Goal: Information Seeking & Learning: Compare options

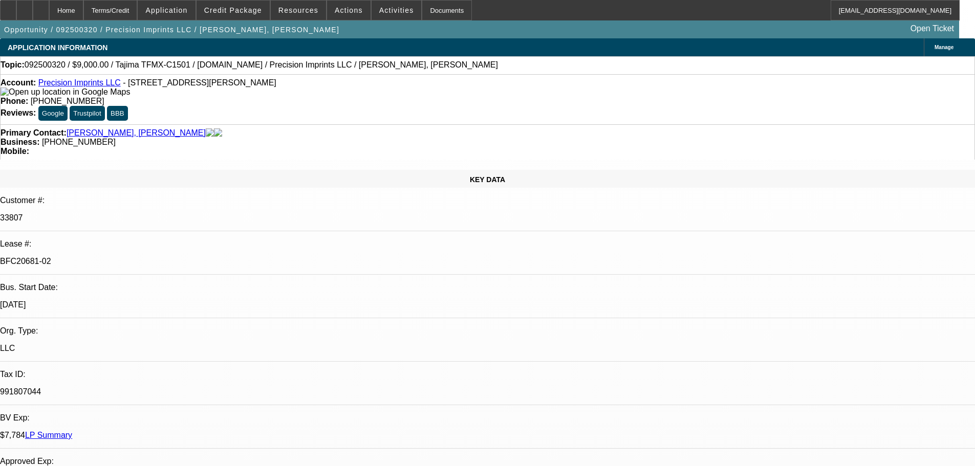
select select "0"
select select "2"
select select "0.1"
select select "4"
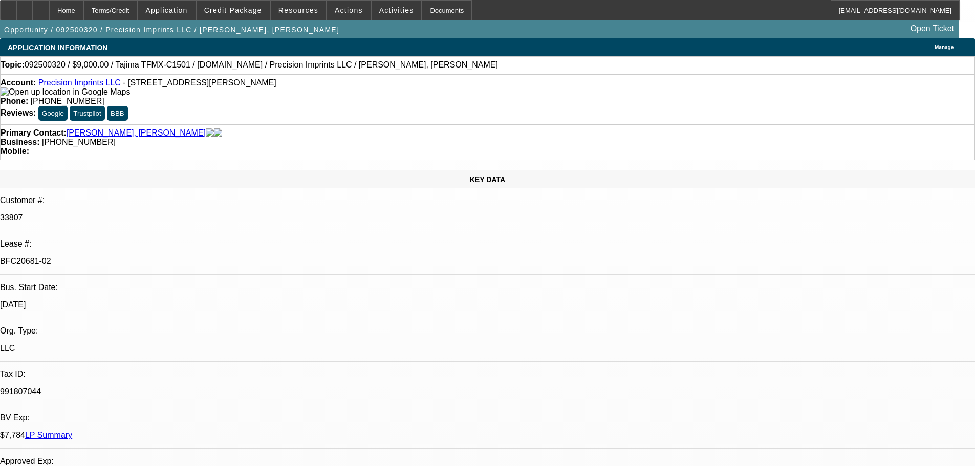
select select "0"
select select "2"
select select "0.1"
select select "4"
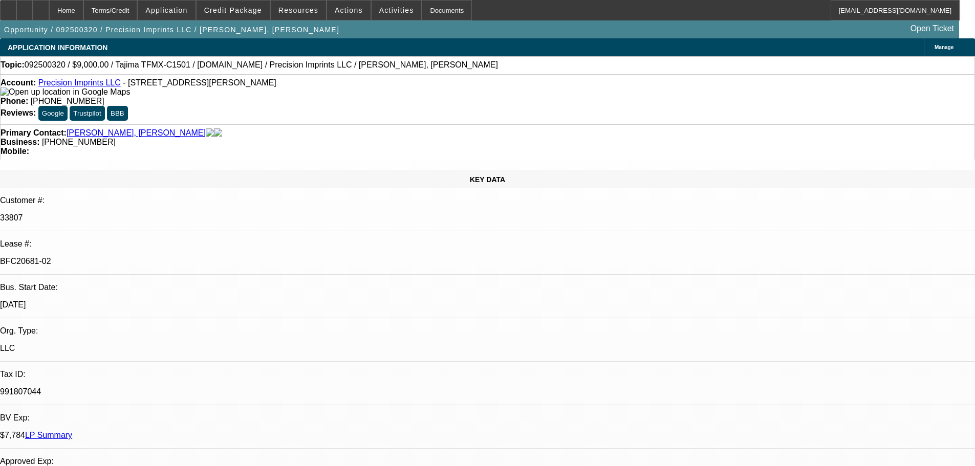
select select "0"
select select "2"
select select "0.1"
select select "4"
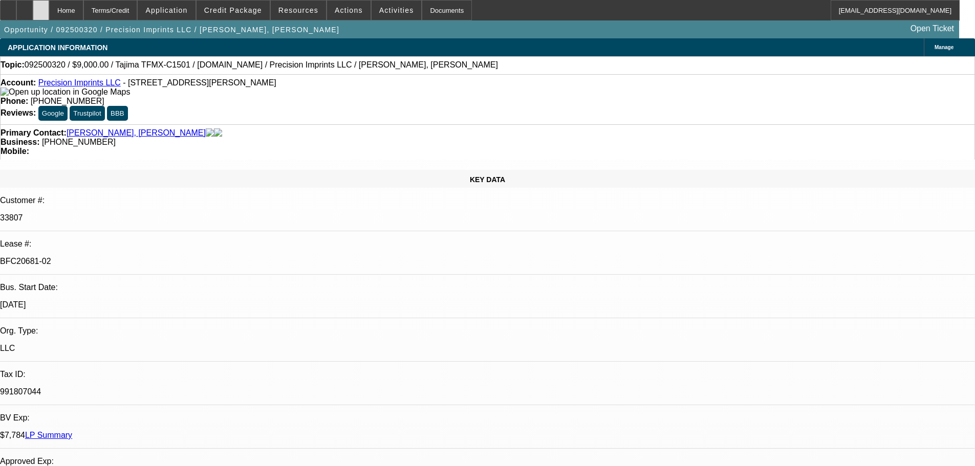
click at [49, 7] on div at bounding box center [41, 10] width 16 height 20
select select "0"
select select "2"
select select "0.1"
select select "0"
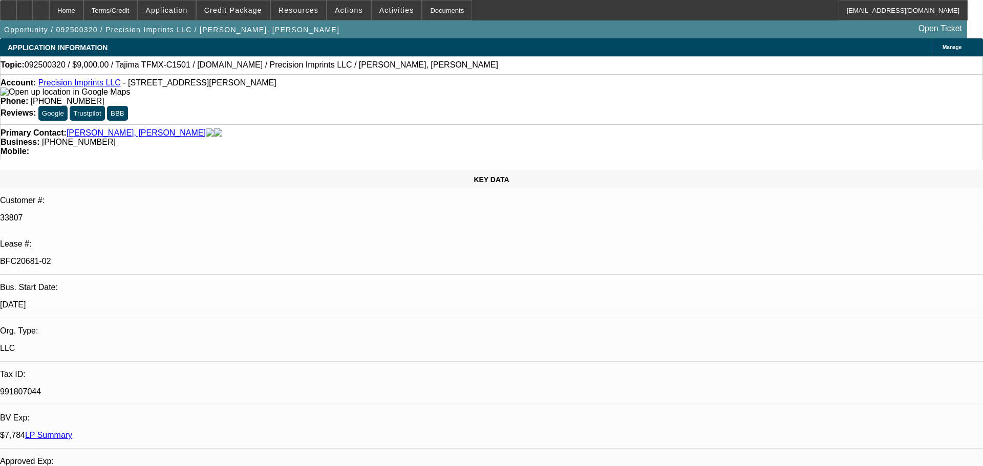
select select "2"
select select "0.1"
select select "0"
select select "2"
select select "0.1"
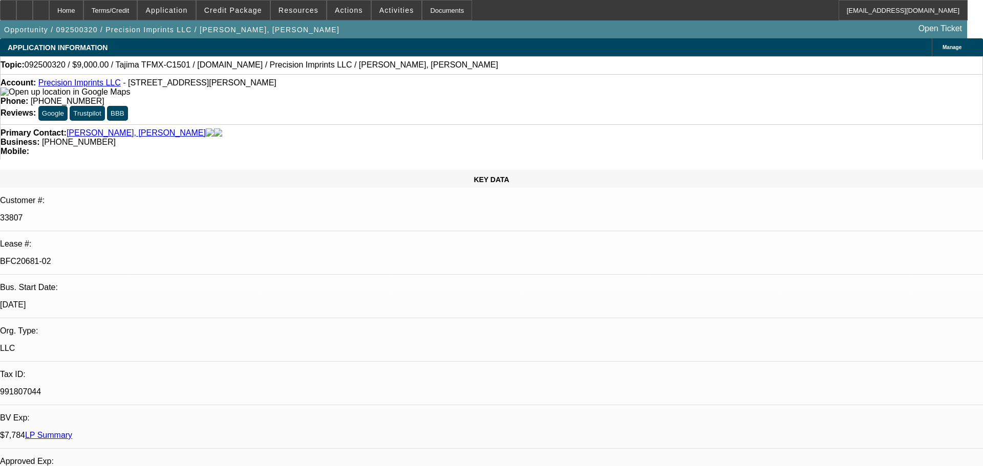
select select "1"
select select "2"
select select "4"
select select "1"
select select "2"
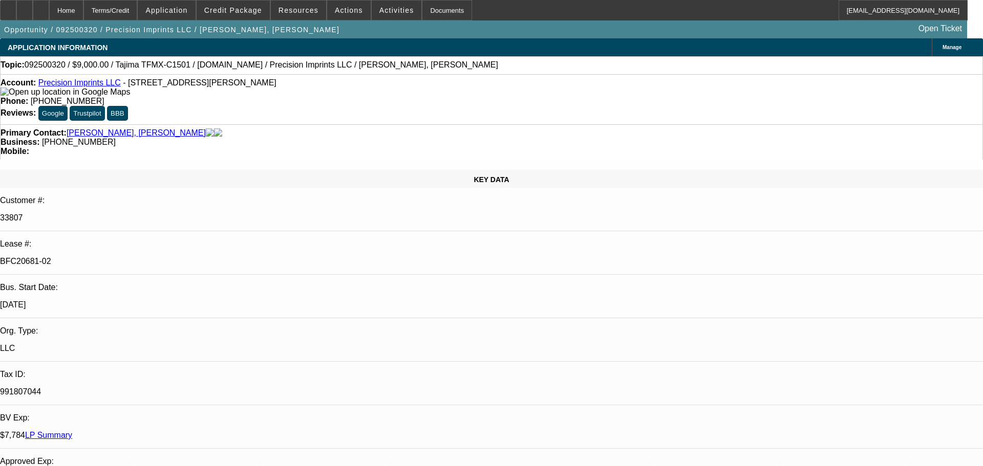
select select "4"
select select "1"
select select "2"
select select "4"
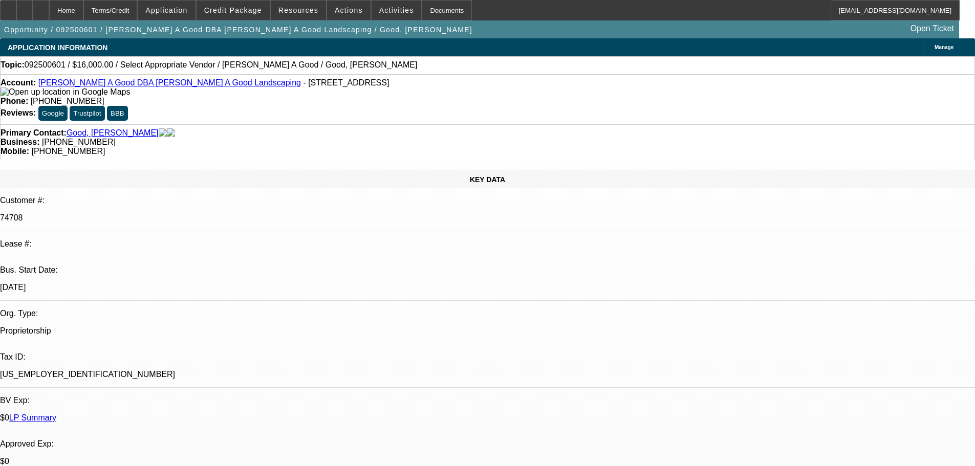
select select "0"
select select "2"
select select "0.1"
select select "4"
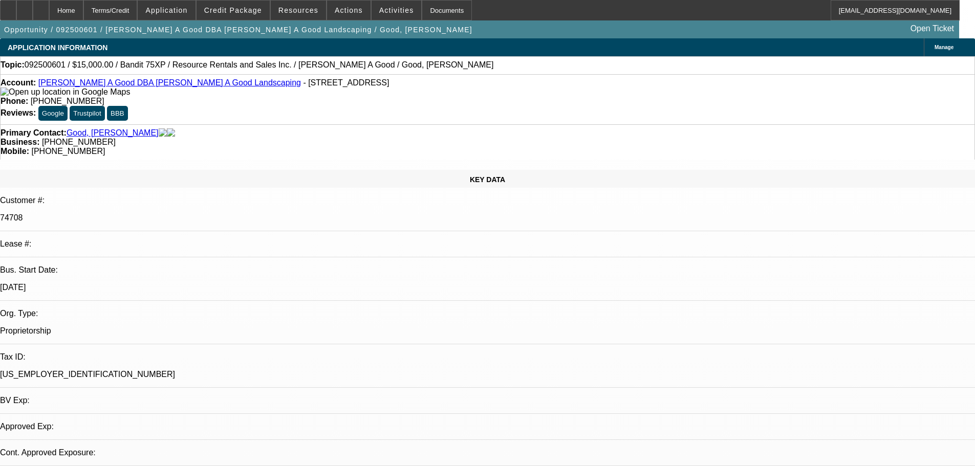
select select "0"
select select "3"
select select "0"
select select "2"
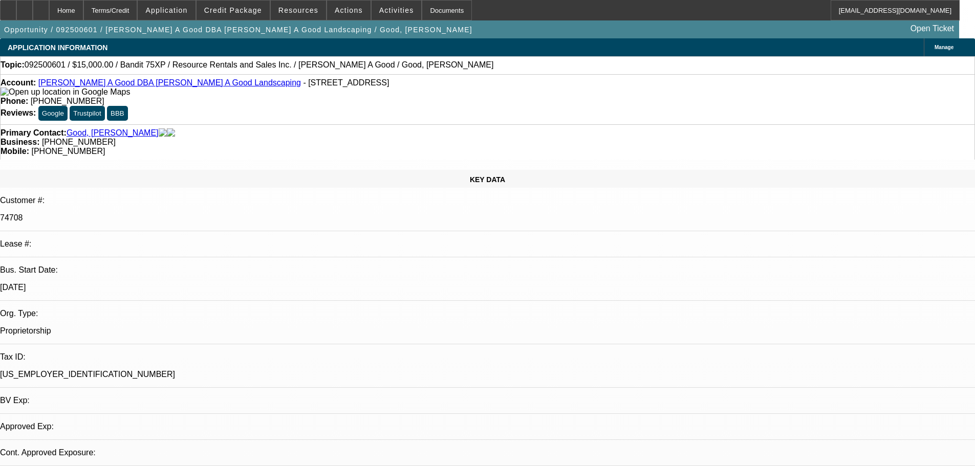
select select "0"
select select "3"
select select "0"
select select "2"
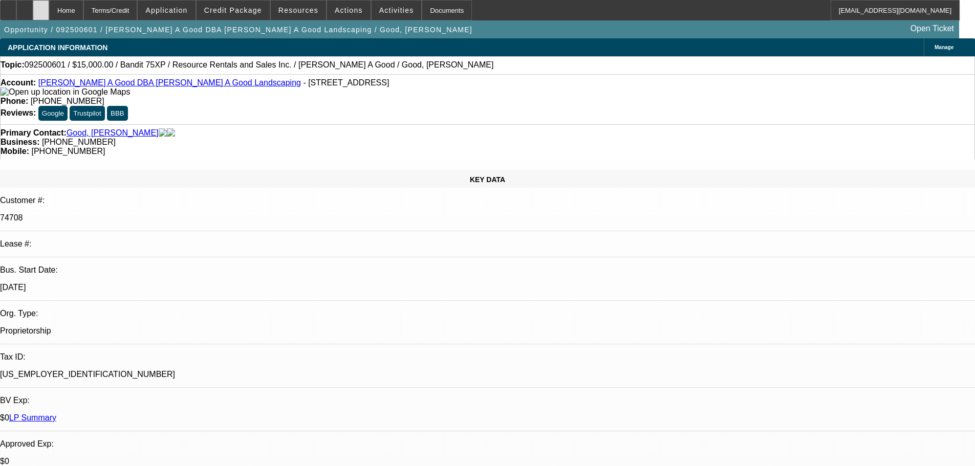
click at [49, 13] on div at bounding box center [41, 10] width 16 height 20
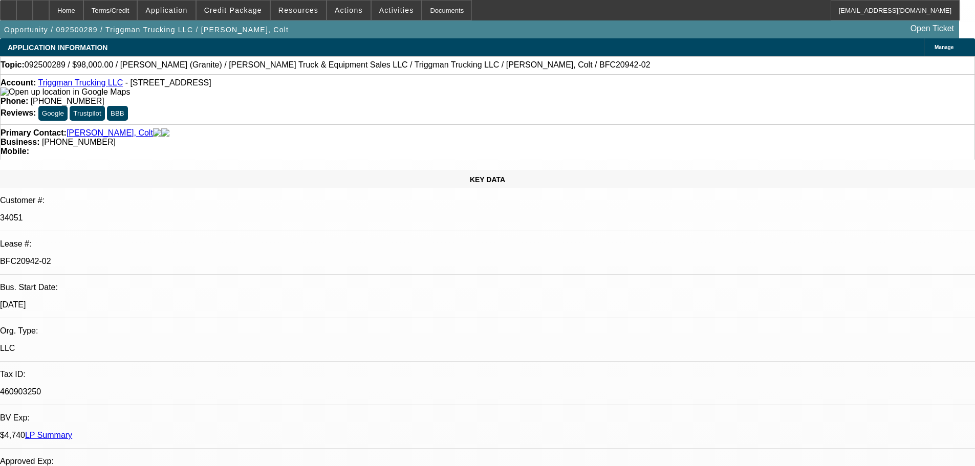
select select "0"
select select "2"
select select "0"
select select "6"
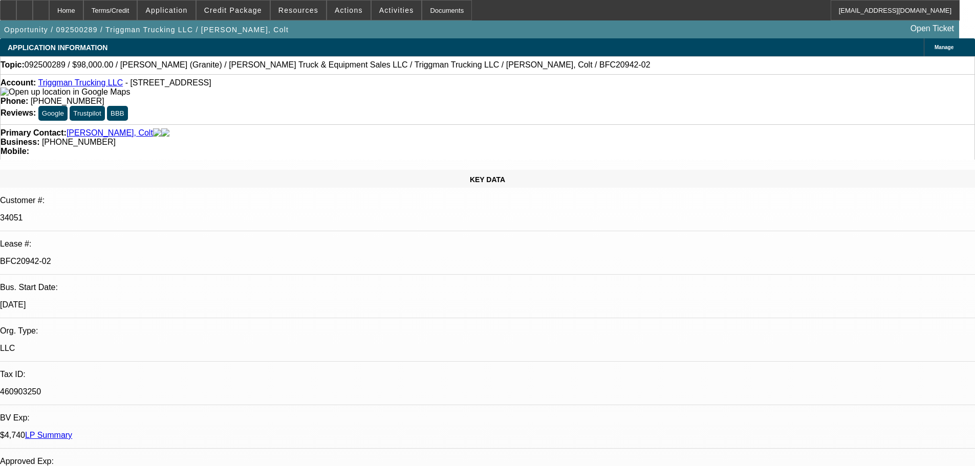
select select "0"
select select "2"
select select "0"
select select "6"
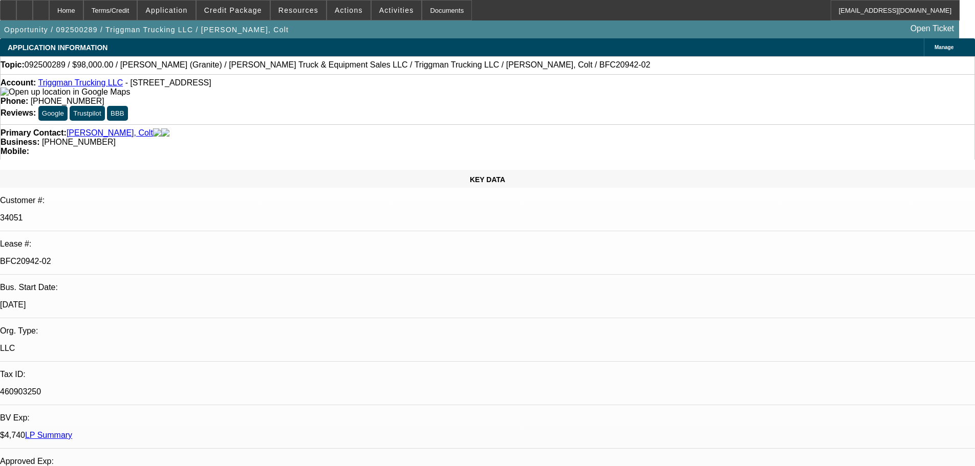
select select "0"
select select "2"
select select "0"
select select "6"
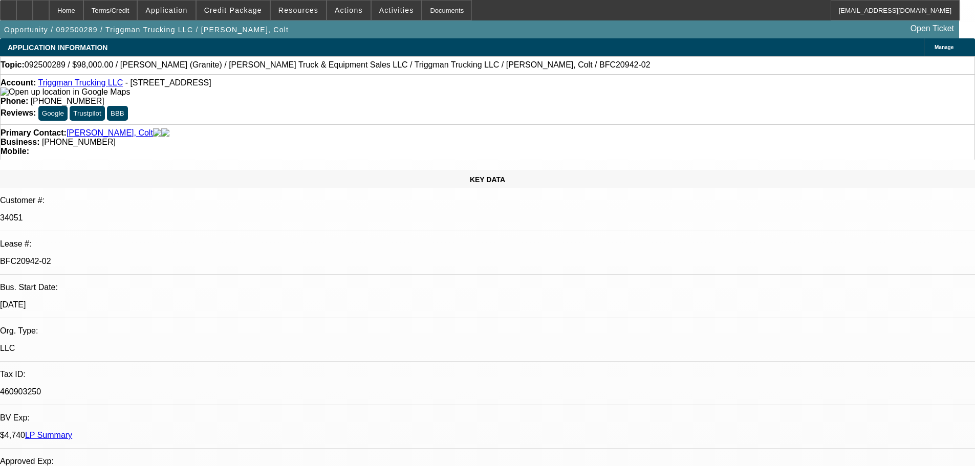
select select "0"
select select "2"
select select "0"
select select "6"
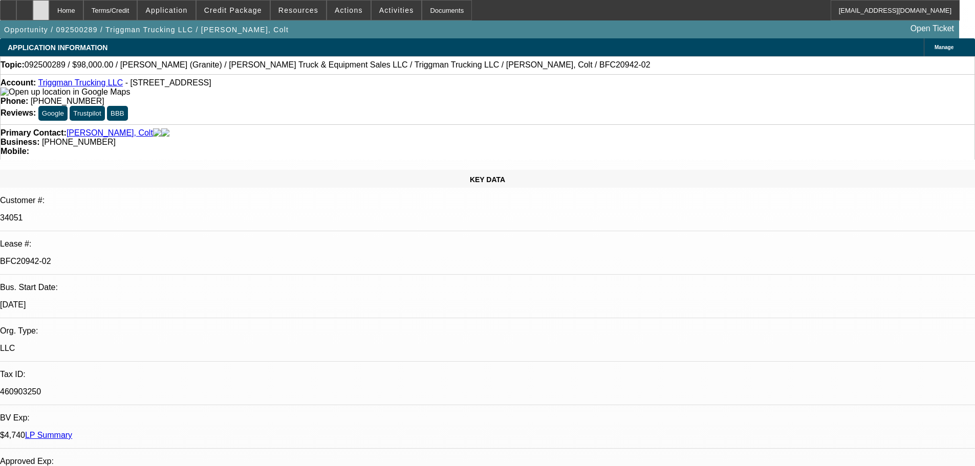
scroll to position [1792, 0]
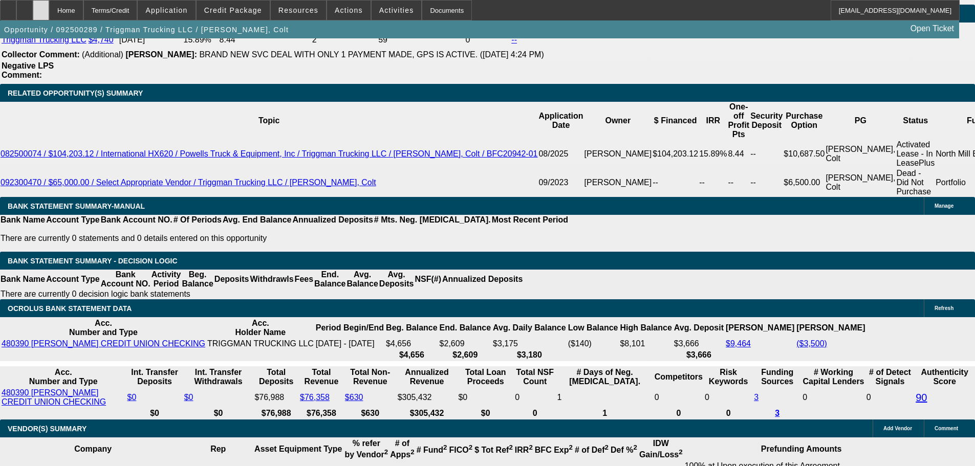
click at [49, 14] on div at bounding box center [41, 10] width 16 height 20
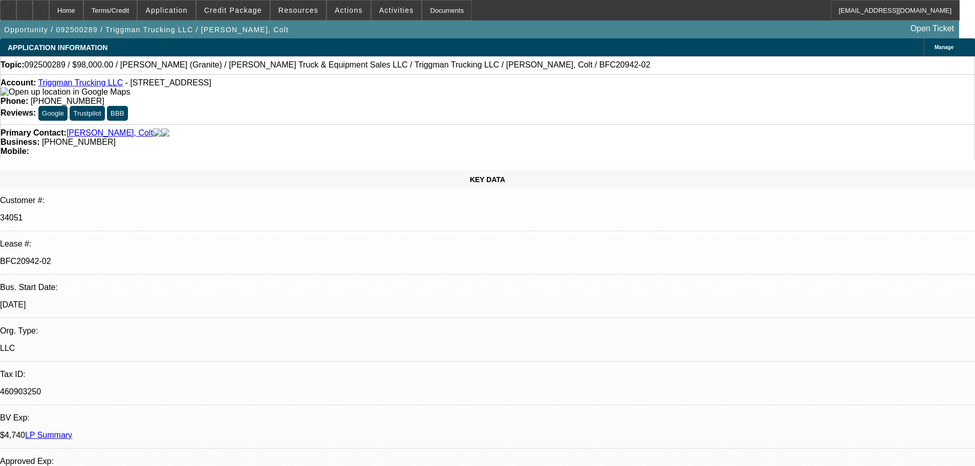
select select "0"
select select "2"
select select "0"
select select "6"
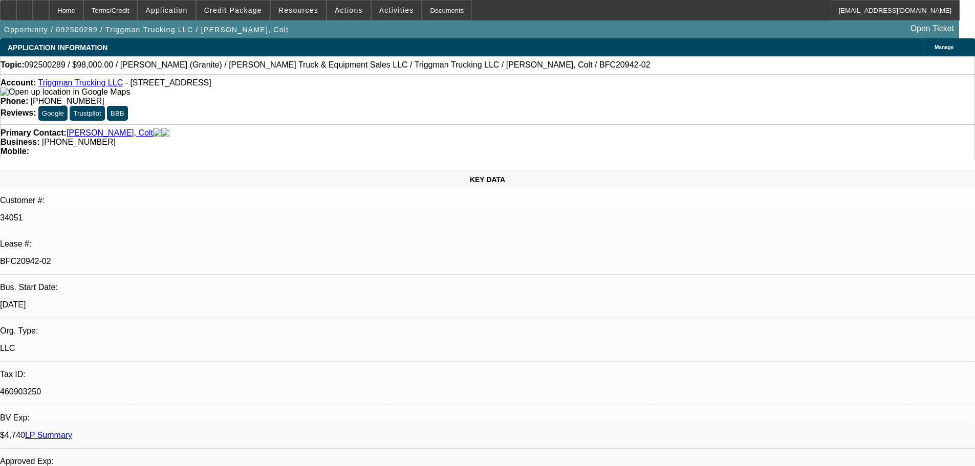
select select "0"
select select "2"
select select "0"
select select "6"
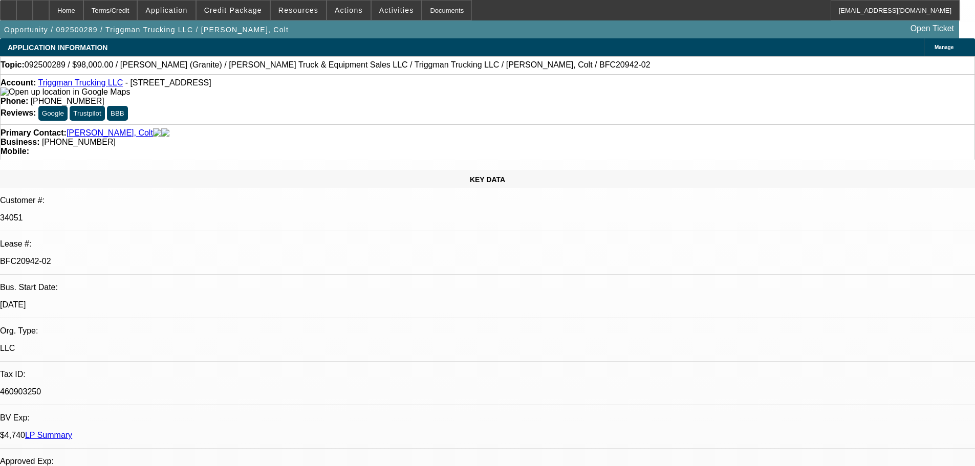
select select "0"
select select "2"
select select "0"
select select "6"
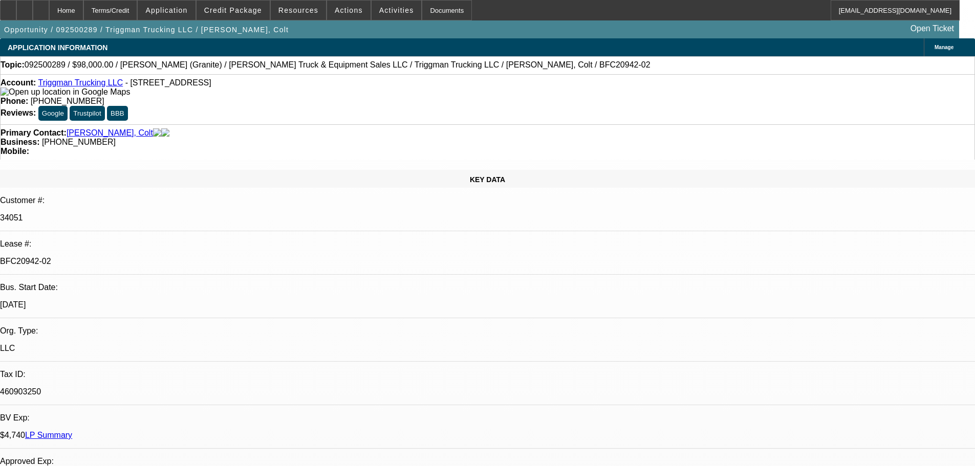
select select "0"
select select "2"
select select "0"
select select "6"
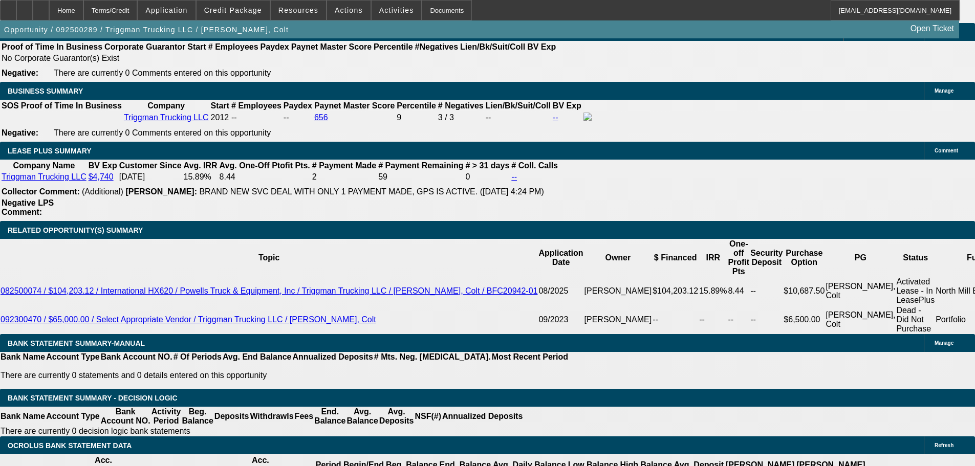
scroll to position [1792, 0]
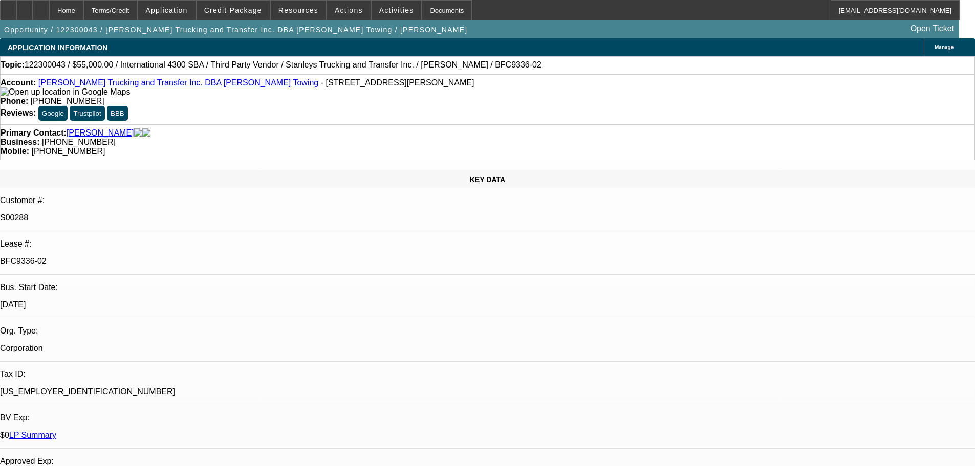
select select "0"
select select "3"
select select "0"
select select "6"
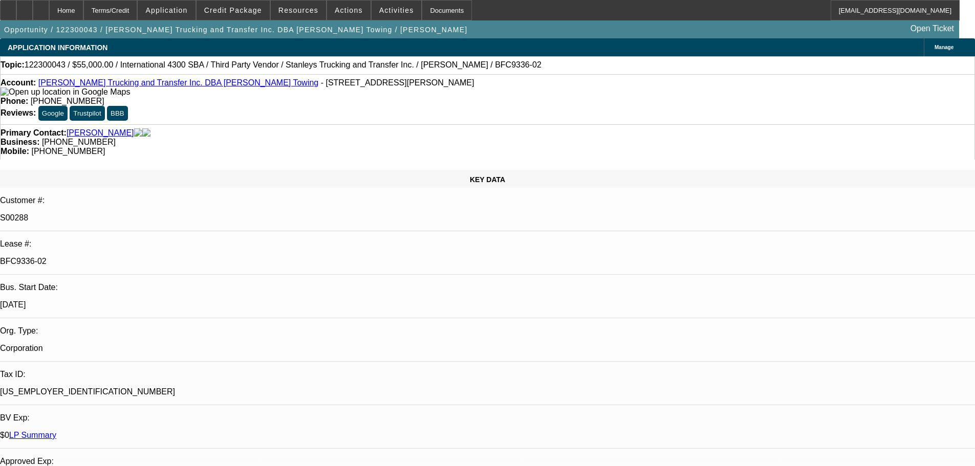
select select "0"
select select "3"
select select "0"
select select "6"
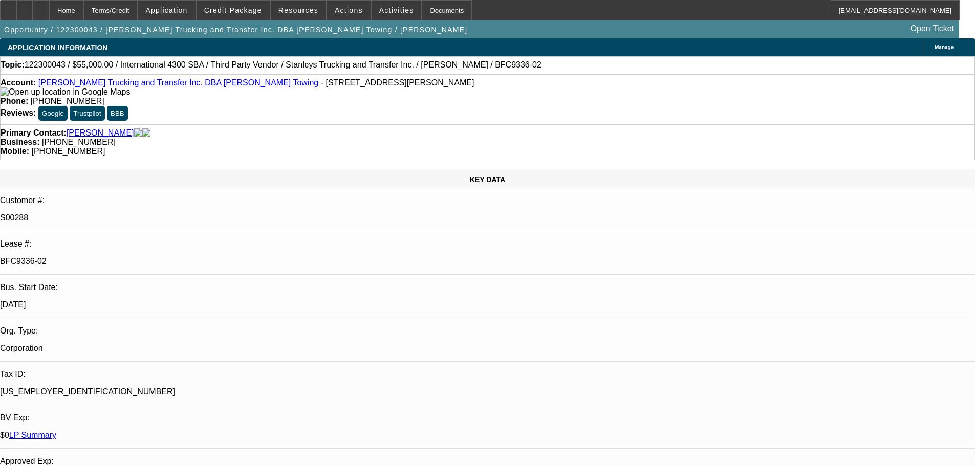
select select "0"
select select "2"
select select "0"
select select "6"
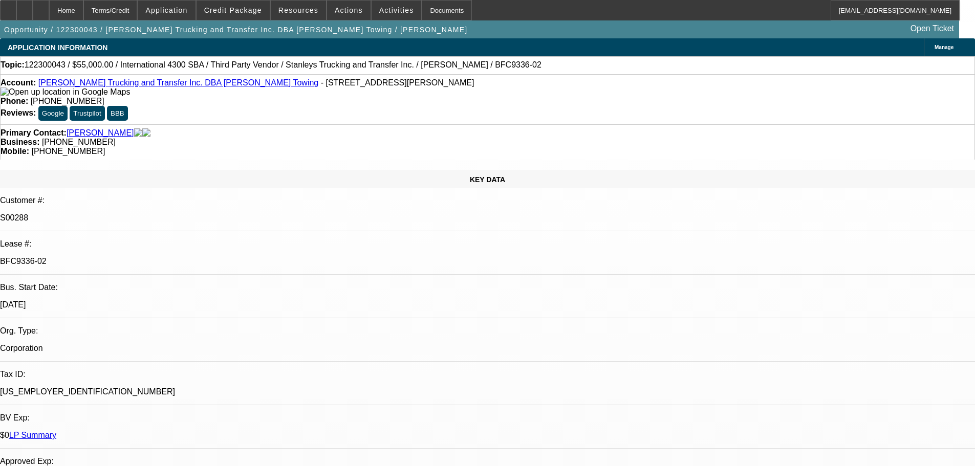
select select "0"
select select "2"
select select "0"
select select "6"
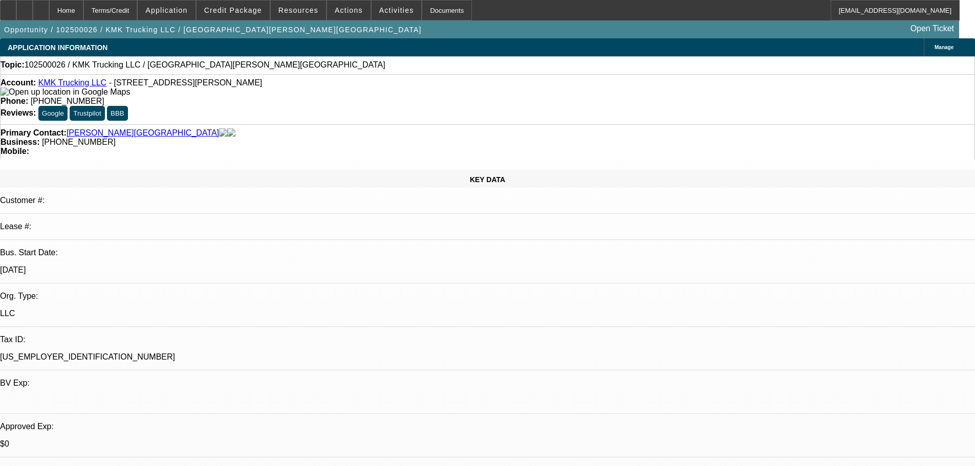
select select "0"
select select "2"
select select "0.1"
select select "4"
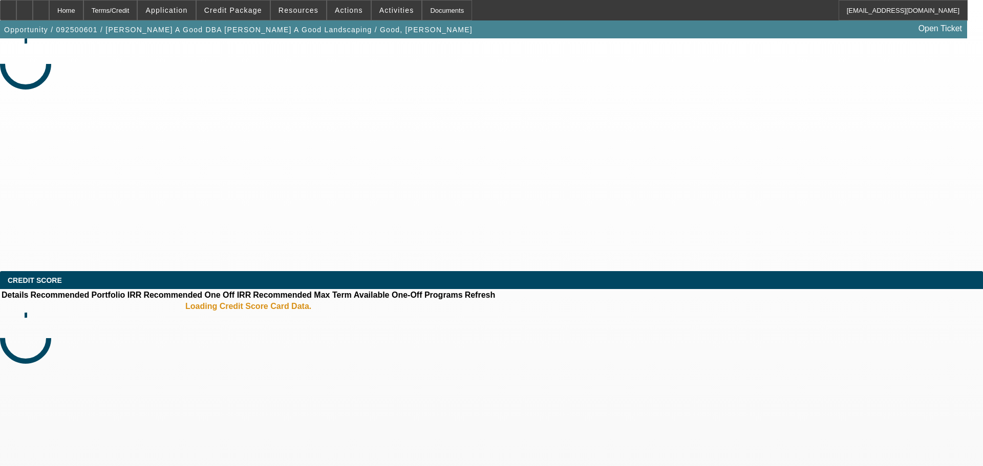
select select "0"
select select "3"
select select "0"
select select "2"
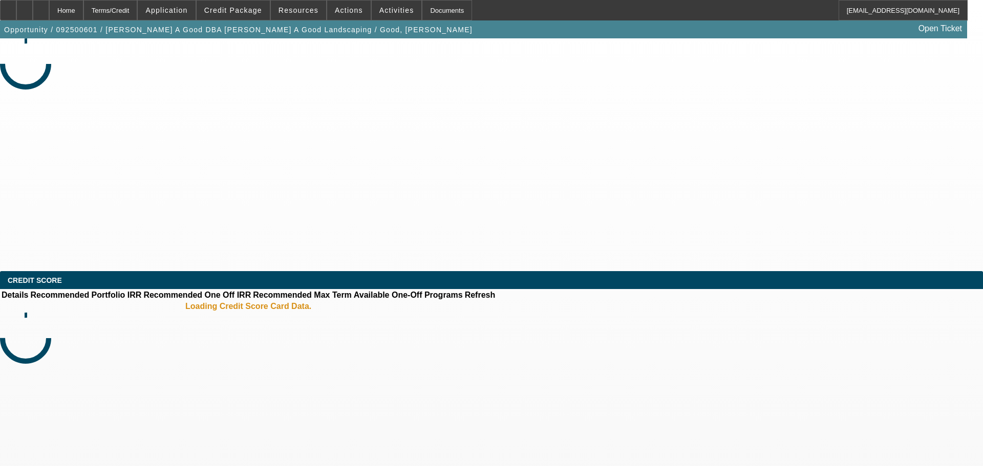
select select "0"
select select "3"
select select "0"
select select "2"
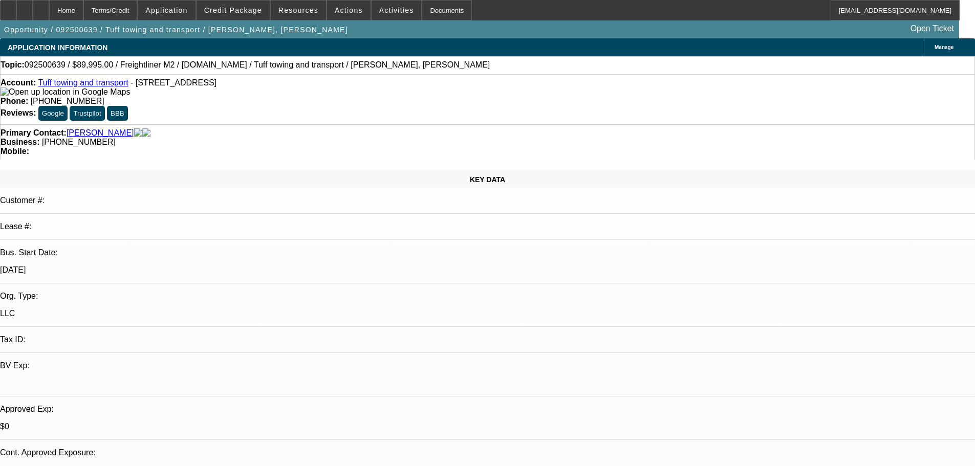
select select "0"
select select "2"
select select "0.1"
select select "4"
